Goal: Book appointment/travel/reservation

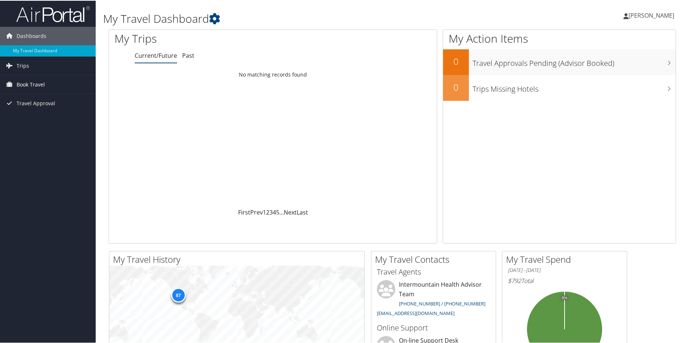
click at [43, 84] on span "Book Travel" at bounding box center [31, 84] width 28 height 18
click at [54, 119] on link "Book/Manage Online Trips" at bounding box center [48, 120] width 96 height 11
click at [65, 123] on link "Book/Manage Online Trips" at bounding box center [48, 120] width 96 height 11
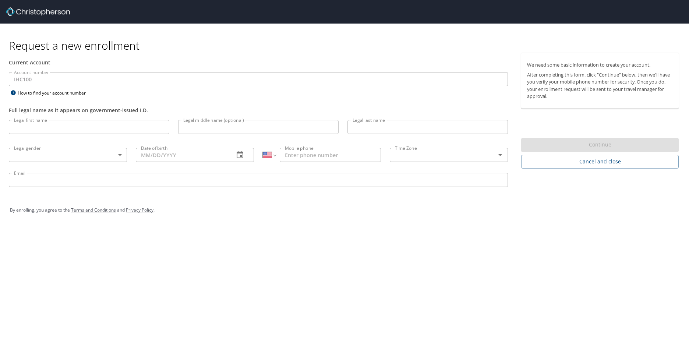
select select "US"
